Goal: Information Seeking & Learning: Learn about a topic

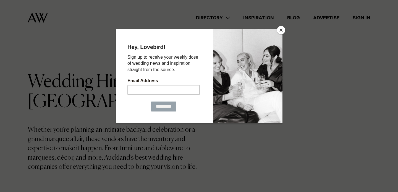
click at [280, 32] on button "Close" at bounding box center [281, 30] width 8 height 8
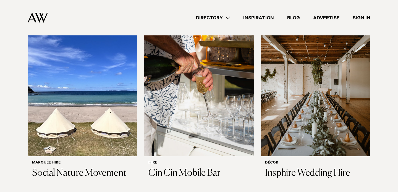
scroll to position [226, 0]
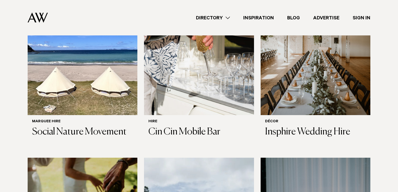
click at [222, 20] on link "Directory" at bounding box center [212, 17] width 47 height 7
click at [216, 18] on link "Directory" at bounding box center [212, 17] width 47 height 7
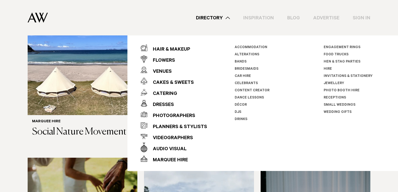
click at [325, 70] on link "Hire" at bounding box center [328, 69] width 8 height 4
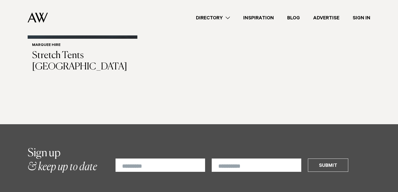
scroll to position [1085, 0]
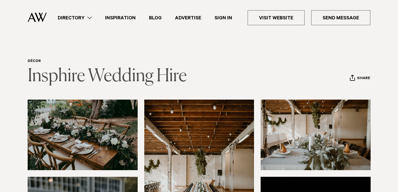
click at [176, 77] on link "Insphire Wedding Hire" at bounding box center [107, 76] width 159 height 18
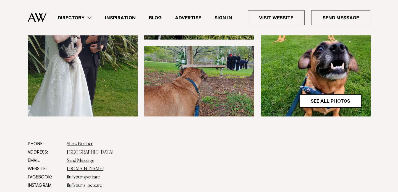
scroll to position [228, 0]
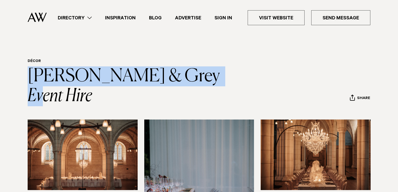
drag, startPoint x: 207, startPoint y: 79, endPoint x: 28, endPoint y: 67, distance: 178.9
click at [28, 67] on header "Décor Darby & Grey Event Hire Share Copy Link Email twitter facebook" at bounding box center [199, 82] width 343 height 47
copy link "Darby & Grey Event Hire"
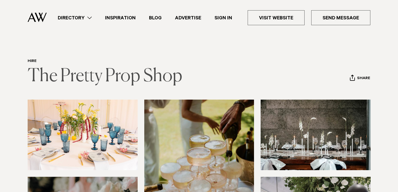
click at [180, 81] on link "The Pretty Prop Shop" at bounding box center [105, 76] width 155 height 18
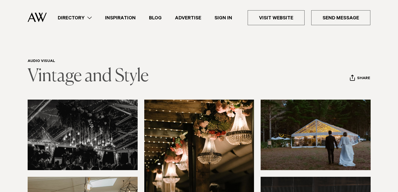
click at [86, 74] on link "Vintage and Style" at bounding box center [88, 76] width 121 height 18
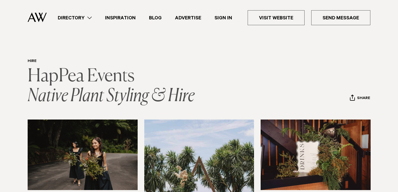
click at [103, 94] on link "HapPea Events Native Plant Styling & Hire" at bounding box center [111, 86] width 167 height 38
click at [104, 88] on link "HapPea Events Native Plant Styling & Hire" at bounding box center [111, 86] width 167 height 38
